Goal: Task Accomplishment & Management: Use online tool/utility

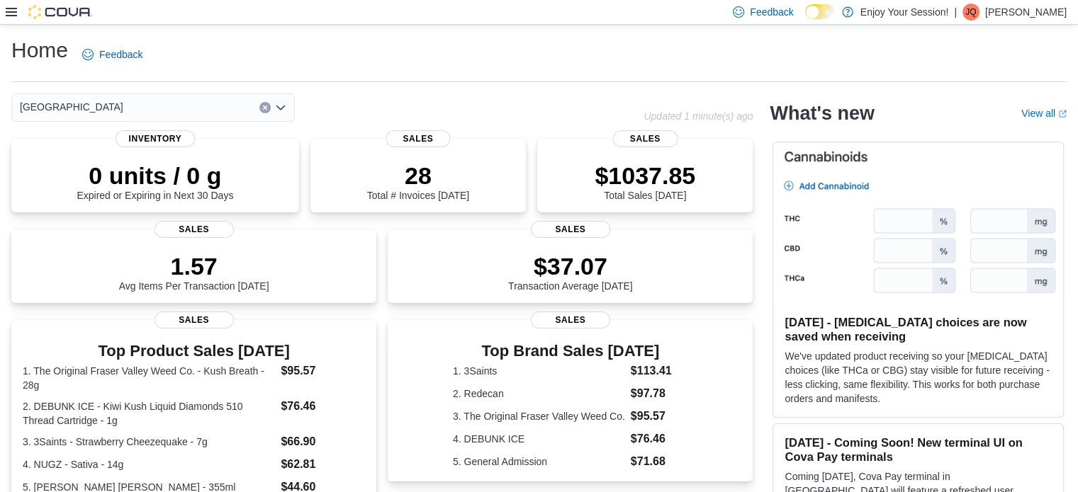
click at [12, 8] on icon at bounding box center [11, 12] width 11 height 9
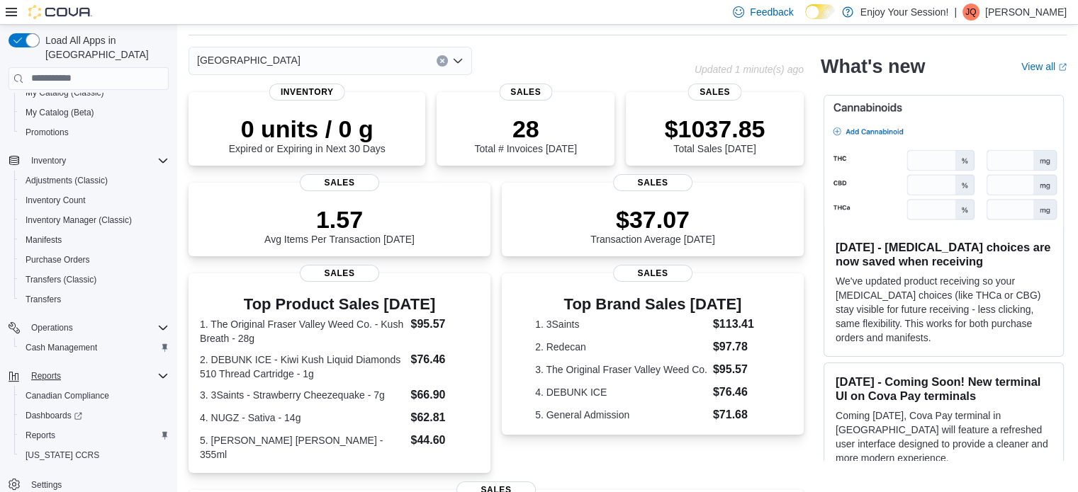
scroll to position [71, 0]
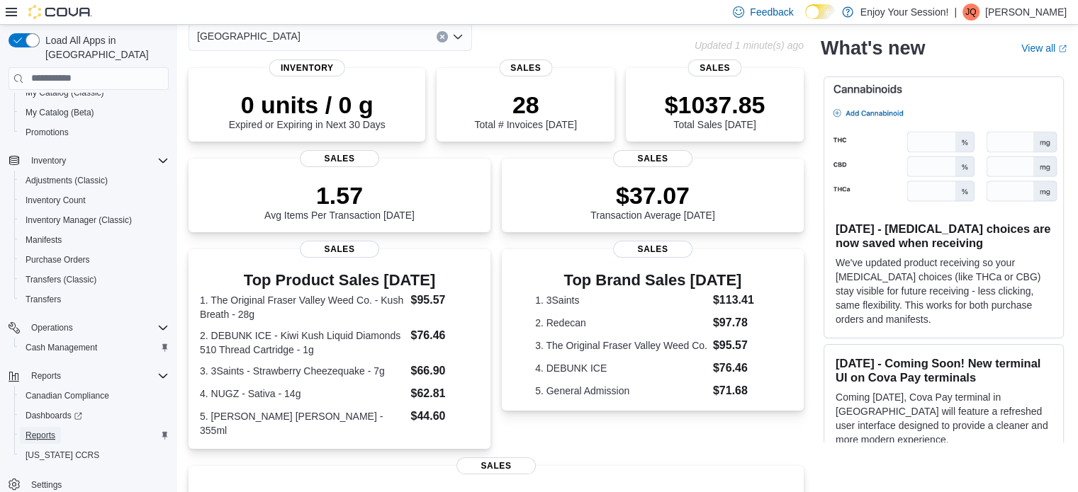
click at [40, 430] on span "Reports" at bounding box center [41, 435] width 30 height 11
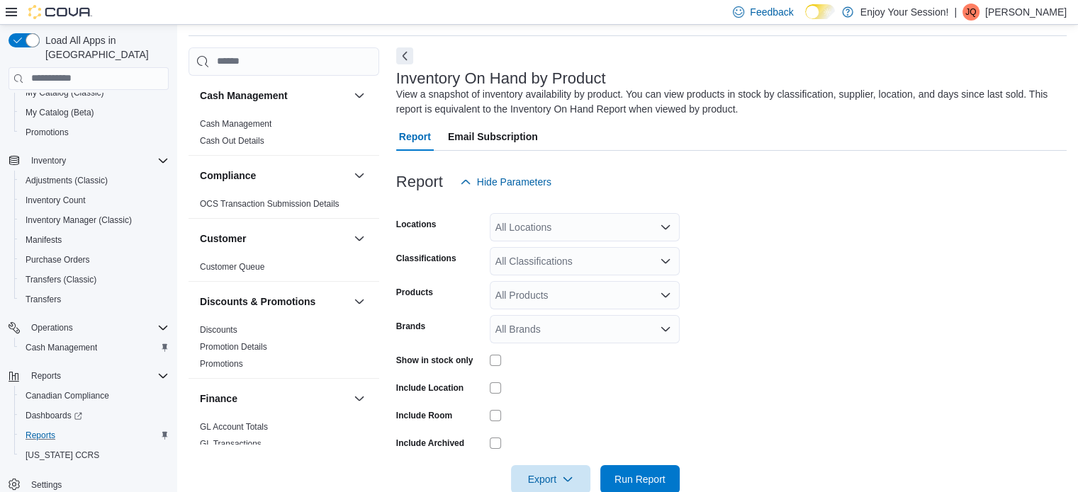
scroll to position [47, 0]
click at [556, 222] on div "All Locations" at bounding box center [585, 226] width 190 height 28
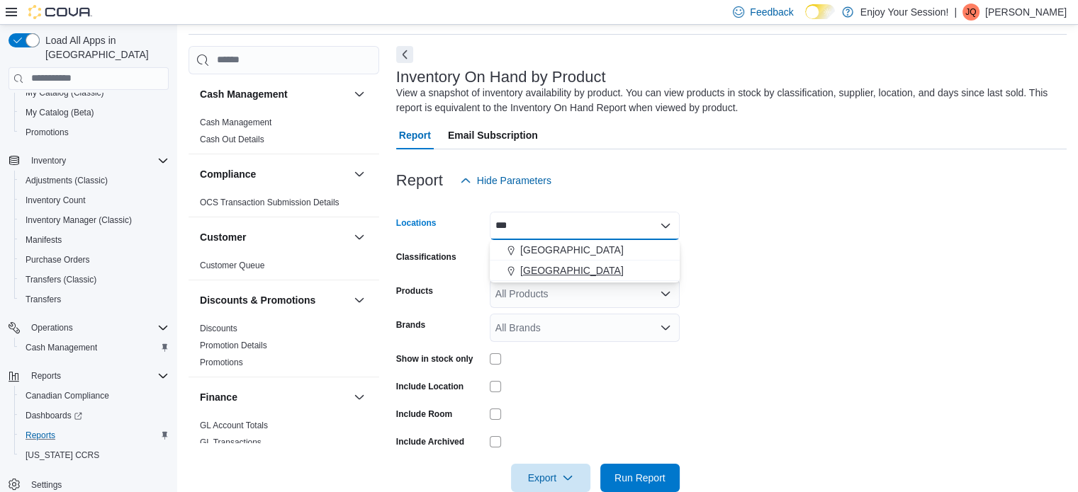
type input "***"
click at [547, 267] on span "[GEOGRAPHIC_DATA]" at bounding box center [571, 271] width 103 height 14
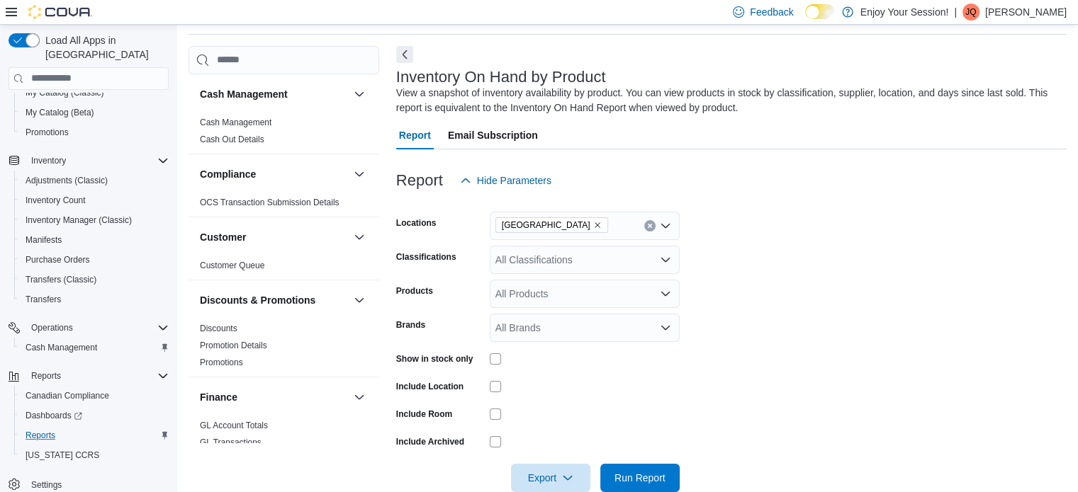
click at [825, 263] on form "Locations [GEOGRAPHIC_DATA] North Classifications All Classifications Products …" at bounding box center [731, 344] width 670 height 298
click at [556, 254] on div "All Classifications" at bounding box center [585, 260] width 190 height 28
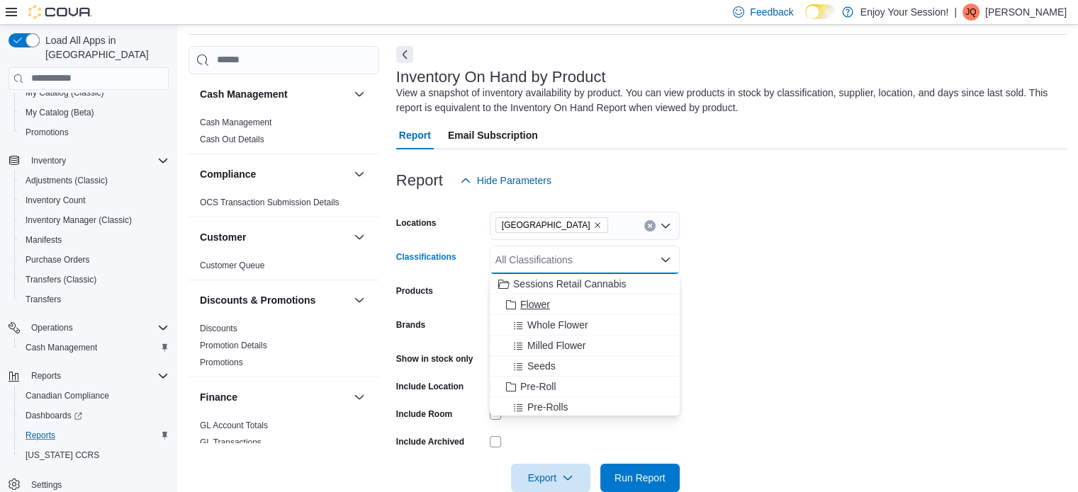
click at [547, 296] on button "Flower" at bounding box center [585, 305] width 190 height 21
click at [542, 359] on span "Pre-Roll" at bounding box center [538, 366] width 36 height 14
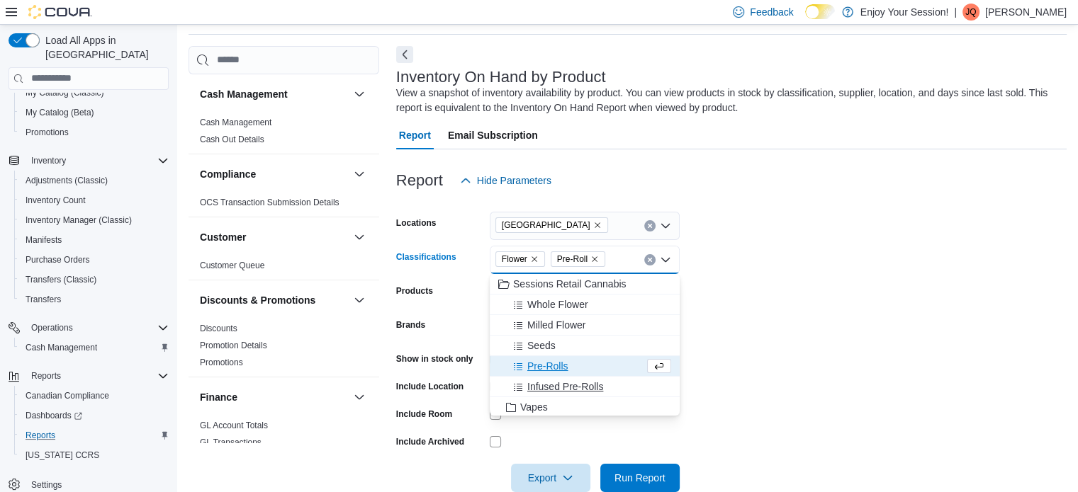
scroll to position [71, 0]
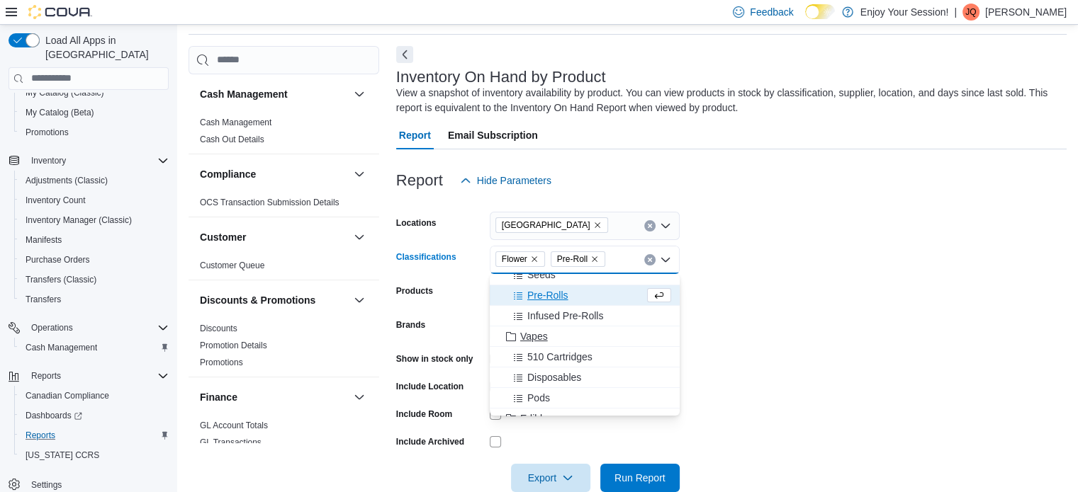
click at [539, 340] on span "Vapes" at bounding box center [534, 336] width 28 height 14
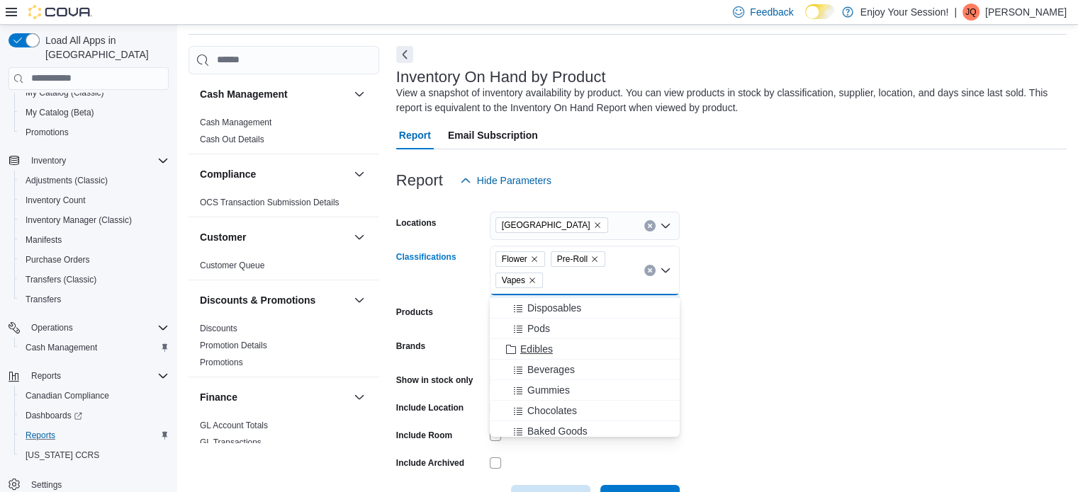
scroll to position [142, 0]
click at [546, 351] on span "Edibles" at bounding box center [536, 349] width 33 height 14
click at [556, 308] on span "Concentrates" at bounding box center [549, 310] width 59 height 14
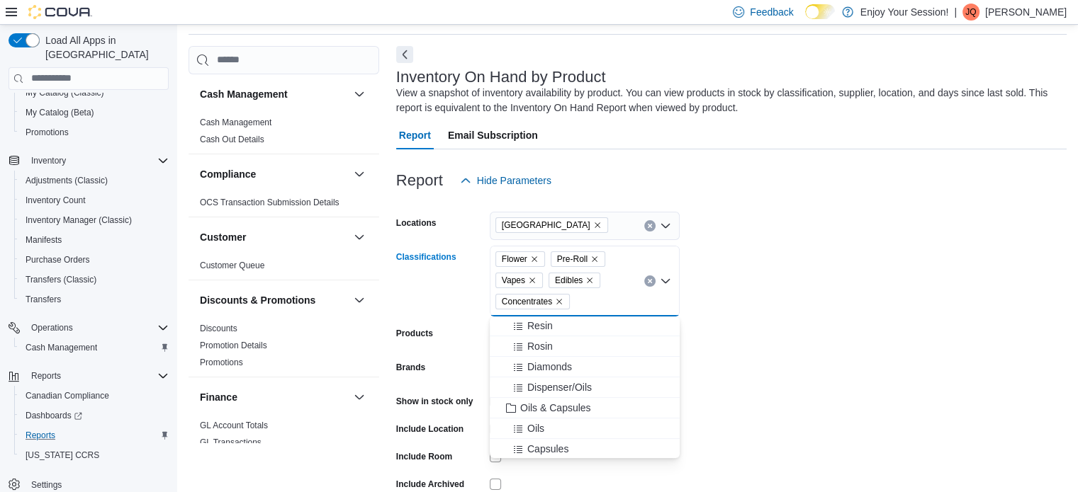
scroll to position [354, 0]
click at [562, 376] on span "Oils & Capsules" at bounding box center [555, 383] width 71 height 14
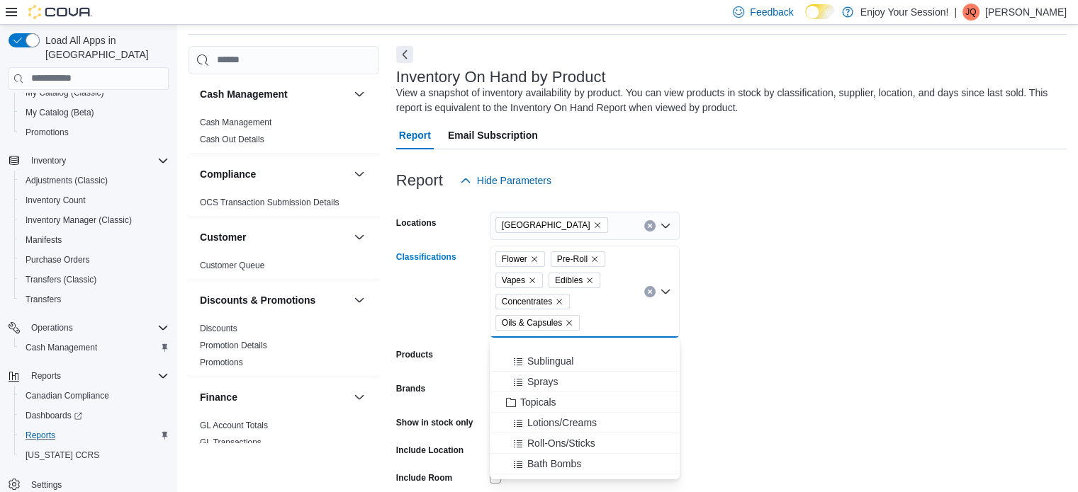
scroll to position [496, 0]
click at [544, 366] on span "Topicals" at bounding box center [538, 366] width 36 height 14
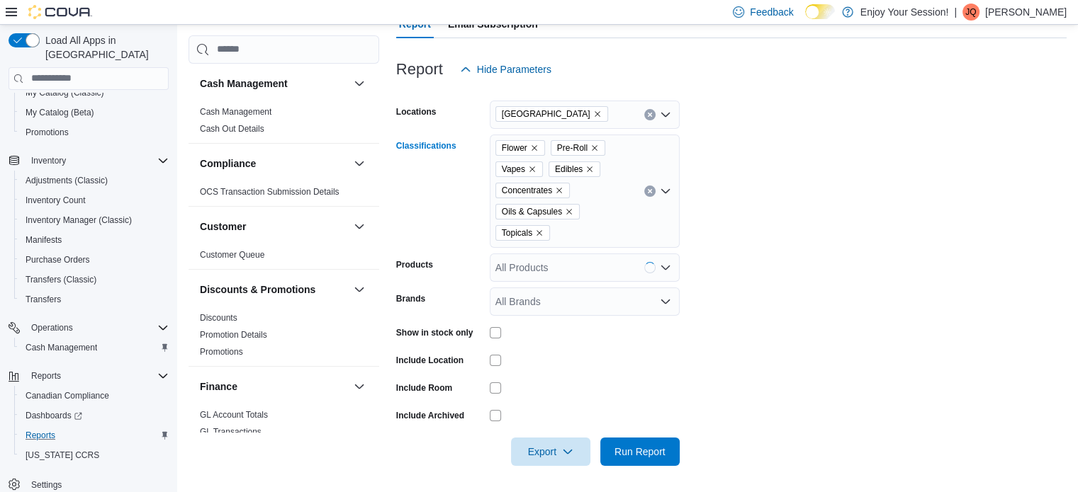
scroll to position [160, 0]
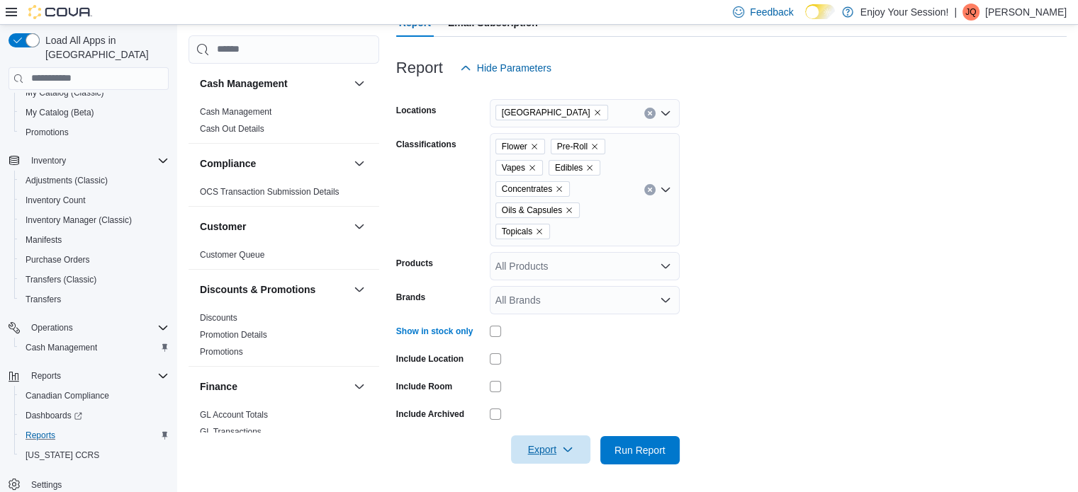
click at [558, 447] on span "Export" at bounding box center [550, 450] width 62 height 28
click at [551, 361] on span "Export to Excel" at bounding box center [553, 363] width 64 height 11
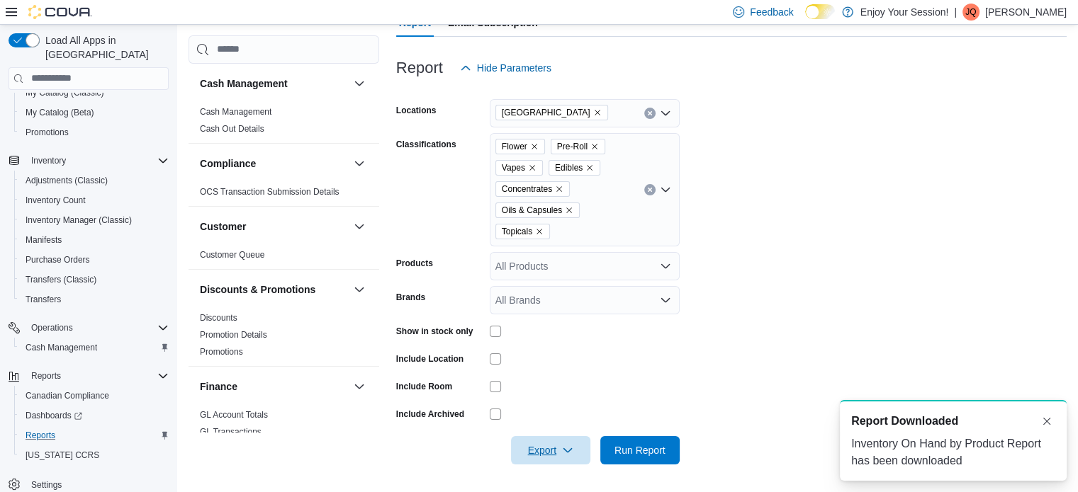
scroll to position [0, 0]
